Goal: Find specific page/section: Find specific page/section

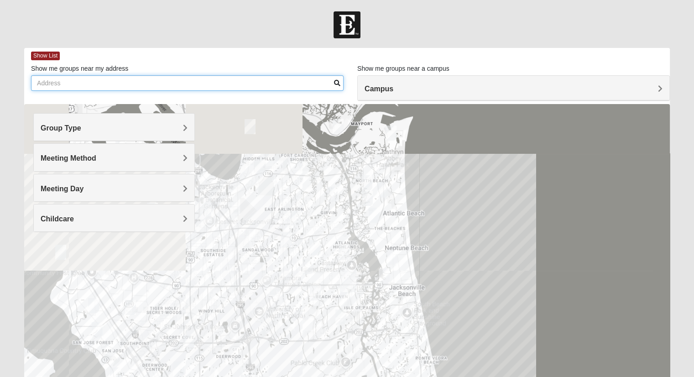
click at [264, 88] on input "Show me groups near my address" at bounding box center [187, 83] width 312 height 16
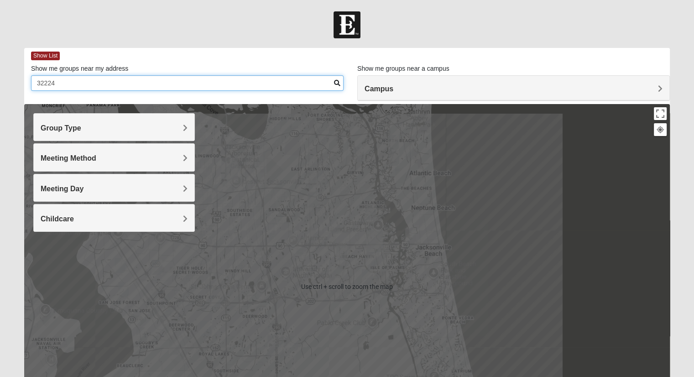
type input "32224"
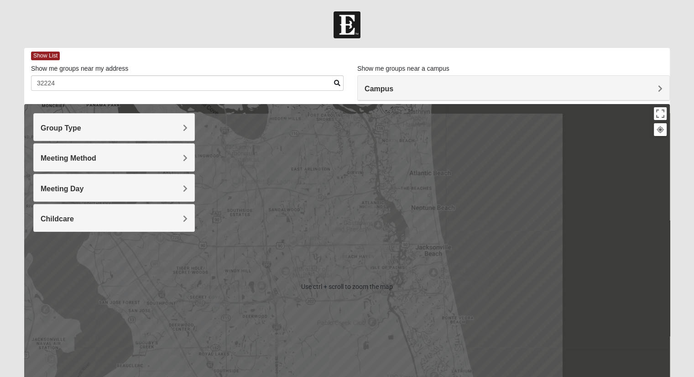
click at [177, 132] on div "Group Type" at bounding box center [114, 127] width 161 height 27
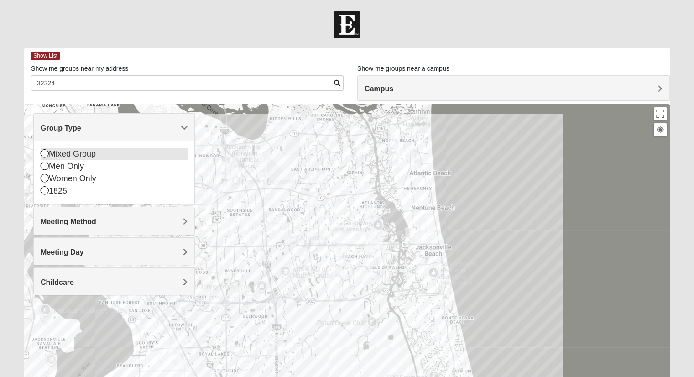
click at [86, 156] on div "Mixed Group" at bounding box center [114, 154] width 147 height 12
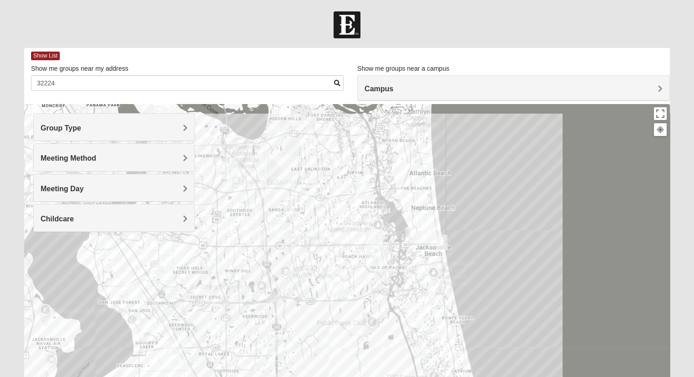
click at [115, 189] on h4 "Meeting Day" at bounding box center [114, 188] width 147 height 9
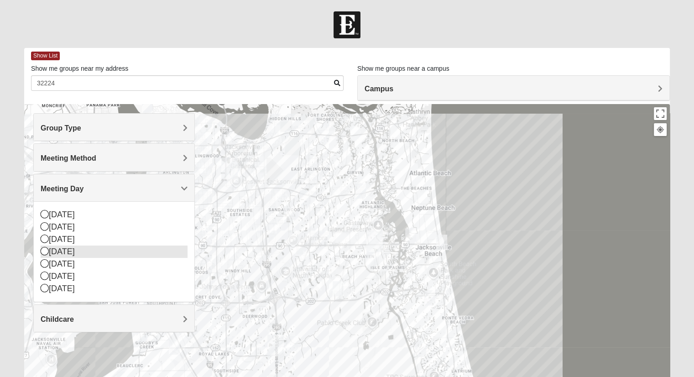
click at [68, 246] on div "[DATE]" at bounding box center [114, 251] width 147 height 12
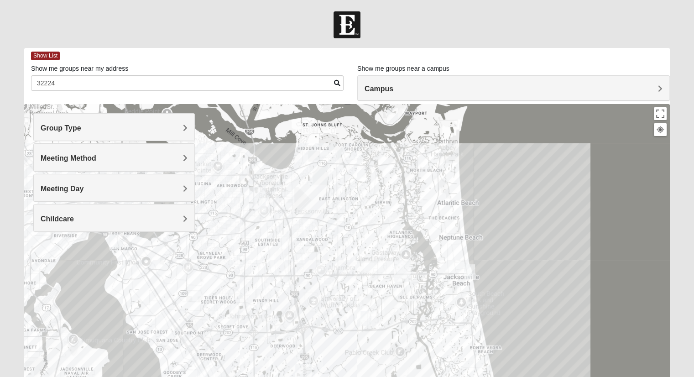
drag, startPoint x: 343, startPoint y: 246, endPoint x: 353, endPoint y: 321, distance: 75.5
click at [353, 321] on div at bounding box center [346, 286] width 645 height 365
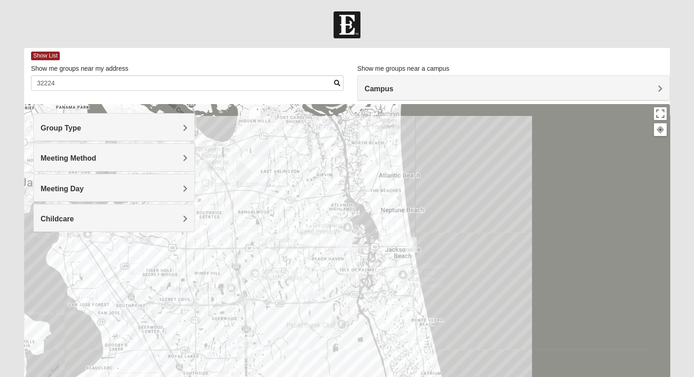
drag, startPoint x: 356, startPoint y: 281, endPoint x: 322, endPoint y: 198, distance: 89.6
click at [322, 198] on div at bounding box center [346, 286] width 645 height 365
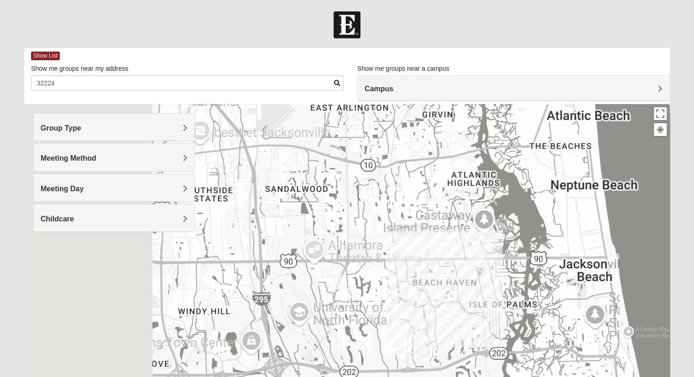
drag, startPoint x: 357, startPoint y: 272, endPoint x: 496, endPoint y: 284, distance: 139.2
click at [496, 284] on div at bounding box center [346, 286] width 645 height 365
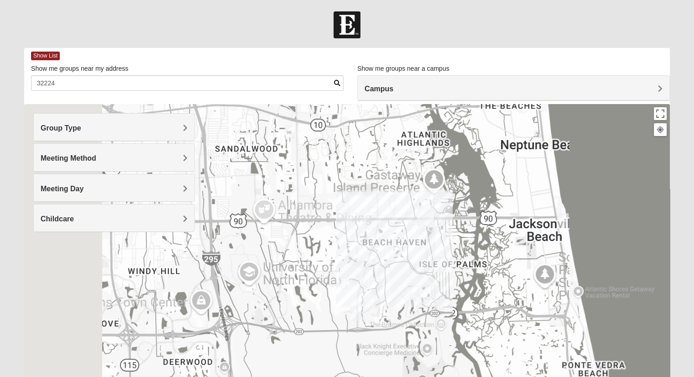
drag, startPoint x: 400, startPoint y: 201, endPoint x: 346, endPoint y: 161, distance: 68.1
click at [346, 161] on div at bounding box center [346, 286] width 645 height 365
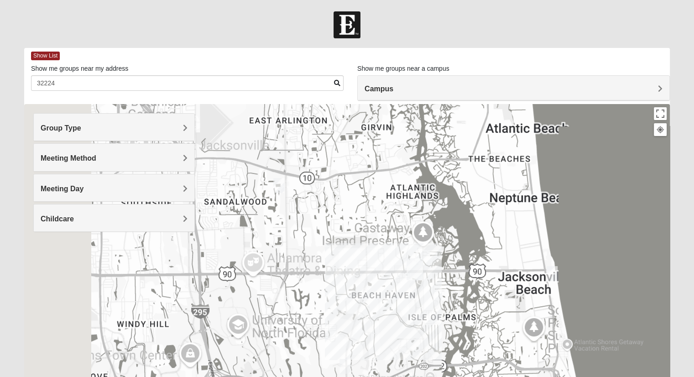
drag, startPoint x: 365, startPoint y: 215, endPoint x: 354, endPoint y: 270, distance: 56.3
click at [354, 270] on div at bounding box center [346, 286] width 645 height 365
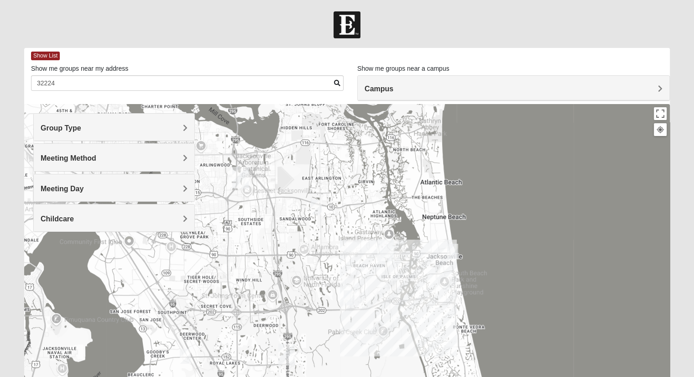
drag, startPoint x: 232, startPoint y: 174, endPoint x: 283, endPoint y: 192, distance: 54.5
click at [283, 192] on div at bounding box center [346, 286] width 645 height 365
